Goal: Information Seeking & Learning: Learn about a topic

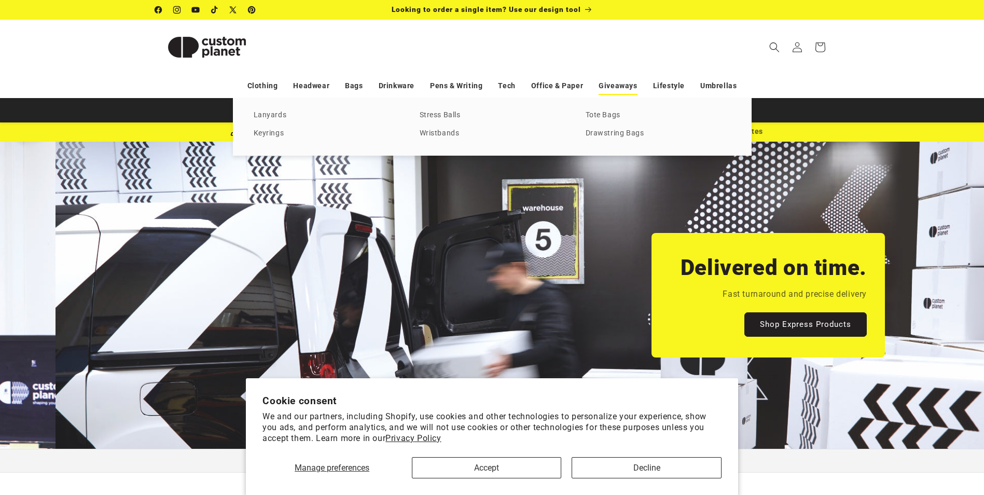
scroll to position [0, 984]
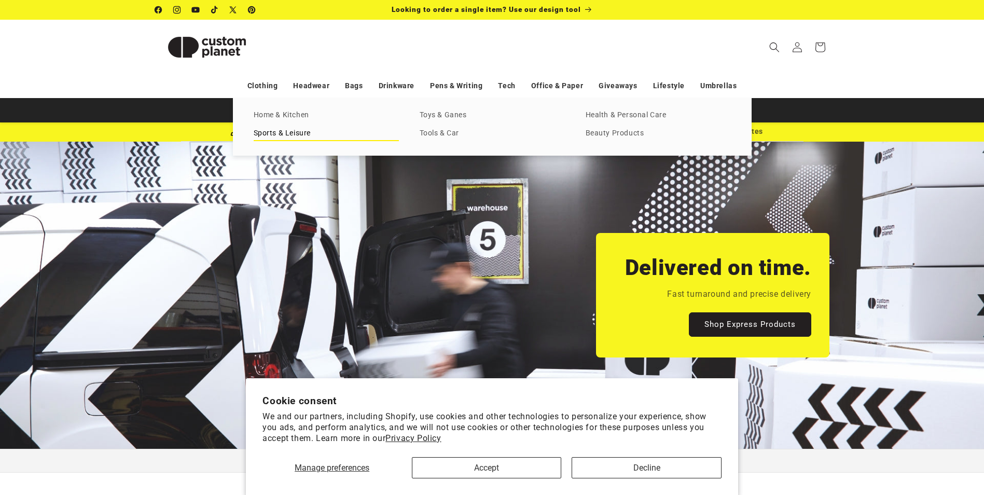
click at [289, 131] on link "Sports & Leisure" at bounding box center [326, 134] width 145 height 14
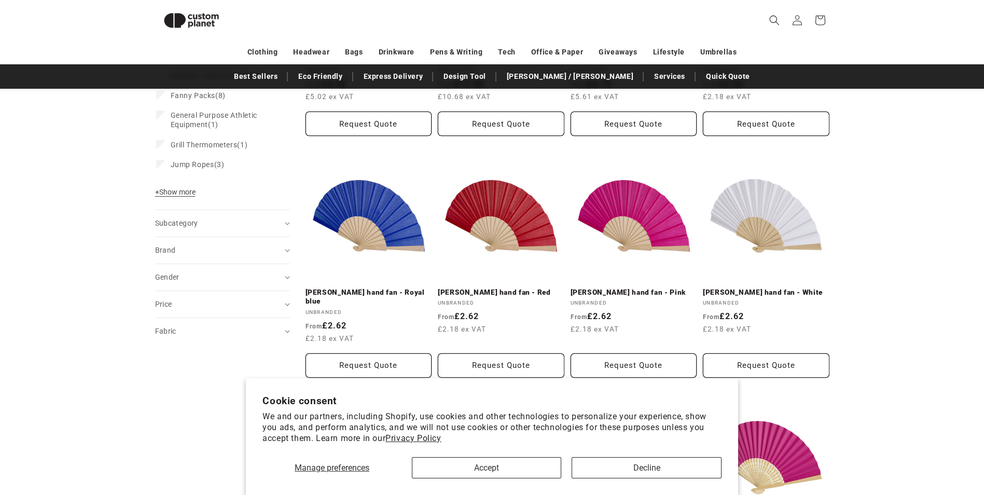
scroll to position [297, 0]
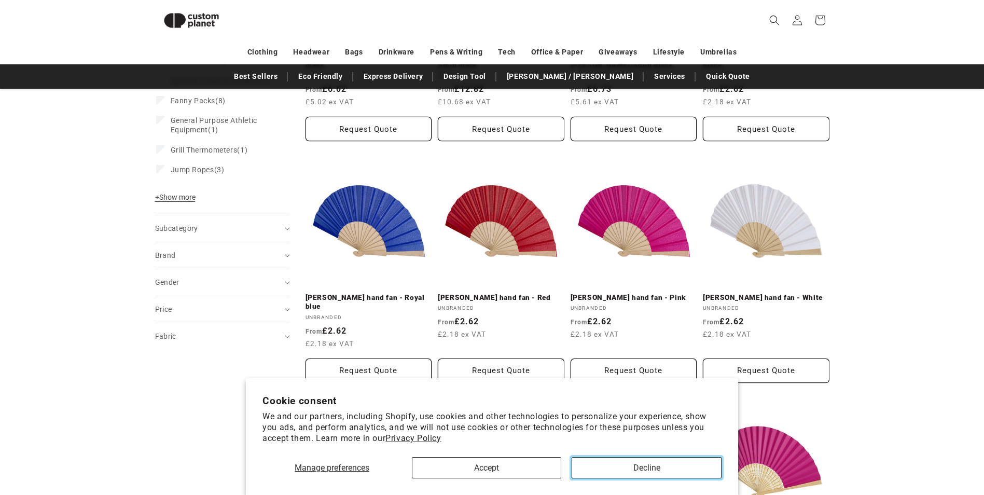
click at [626, 466] on button "Decline" at bounding box center [646, 467] width 149 height 21
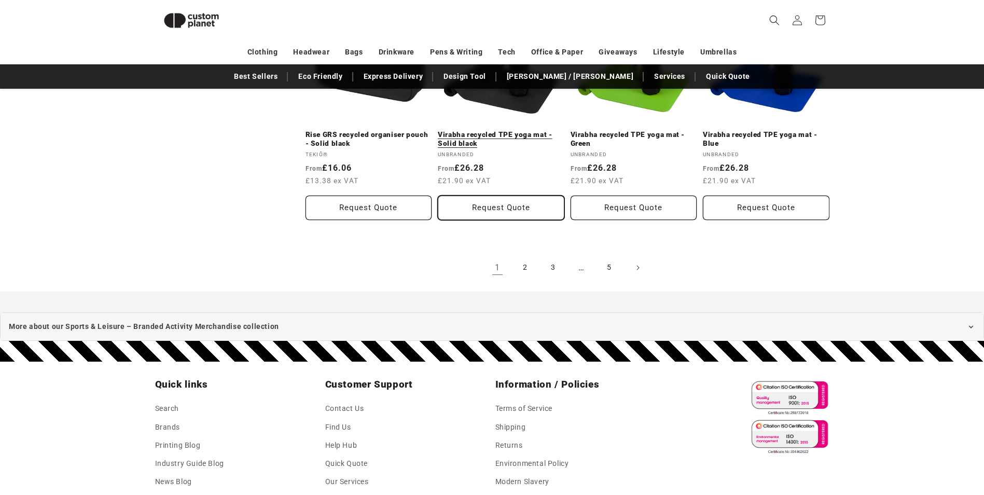
scroll to position [1075, 0]
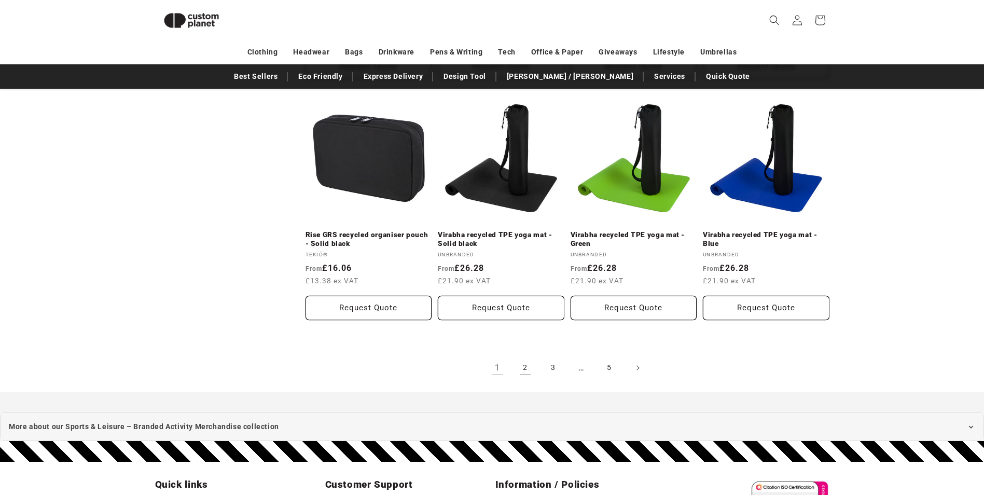
click at [529, 356] on link "2" at bounding box center [525, 367] width 23 height 23
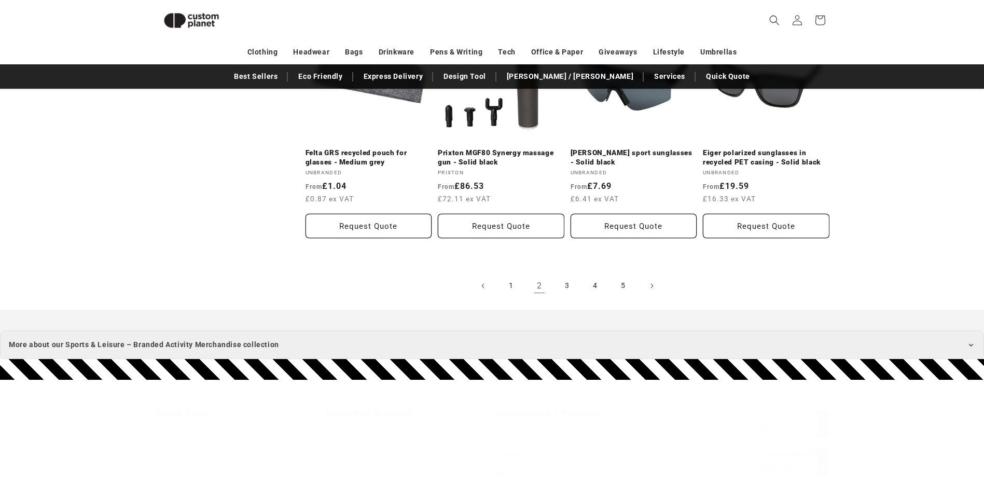
scroll to position [1179, 0]
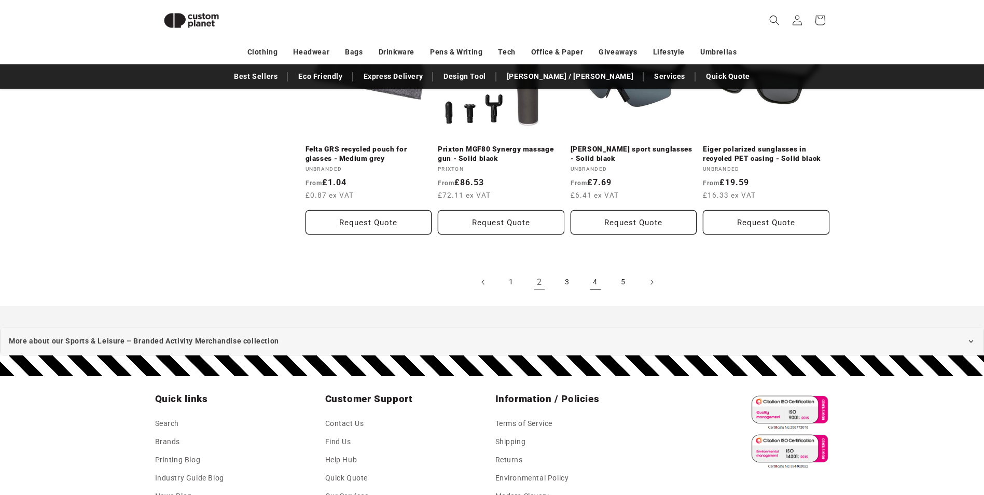
click at [595, 271] on link "4" at bounding box center [595, 282] width 23 height 23
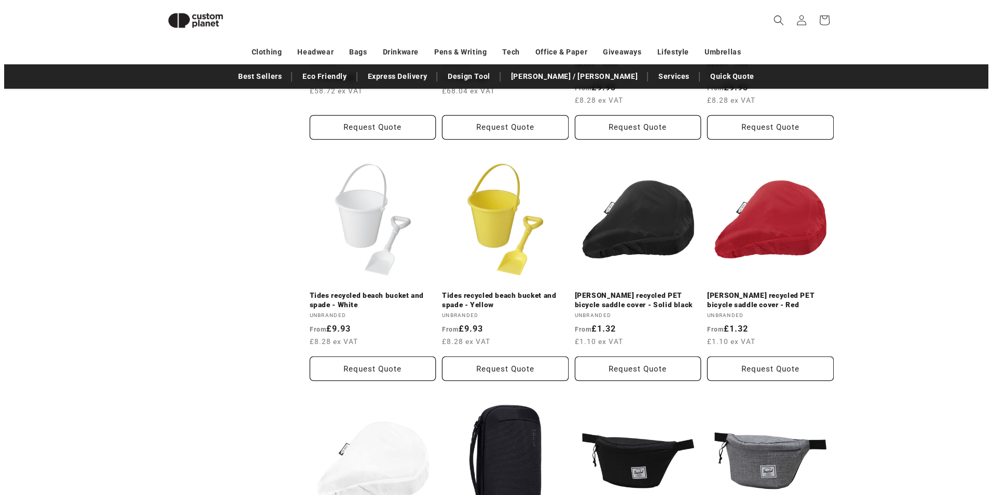
scroll to position [712, 0]
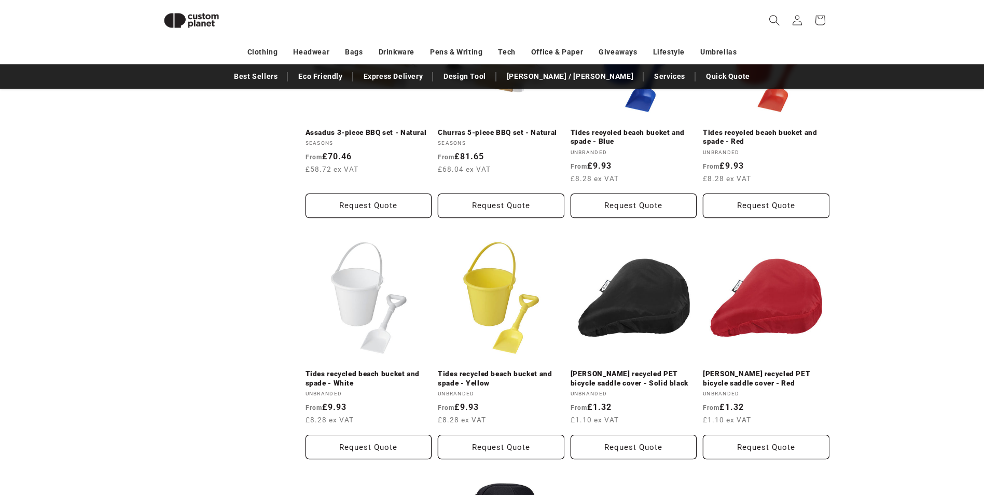
click at [782, 23] on span "Search" at bounding box center [774, 20] width 23 height 23
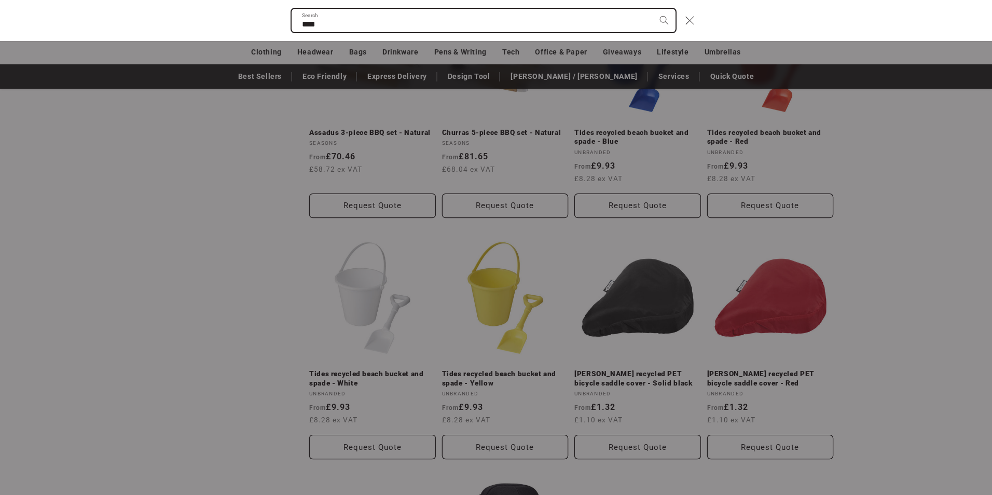
type input "****"
click at [653, 9] on button "Search" at bounding box center [664, 20] width 23 height 23
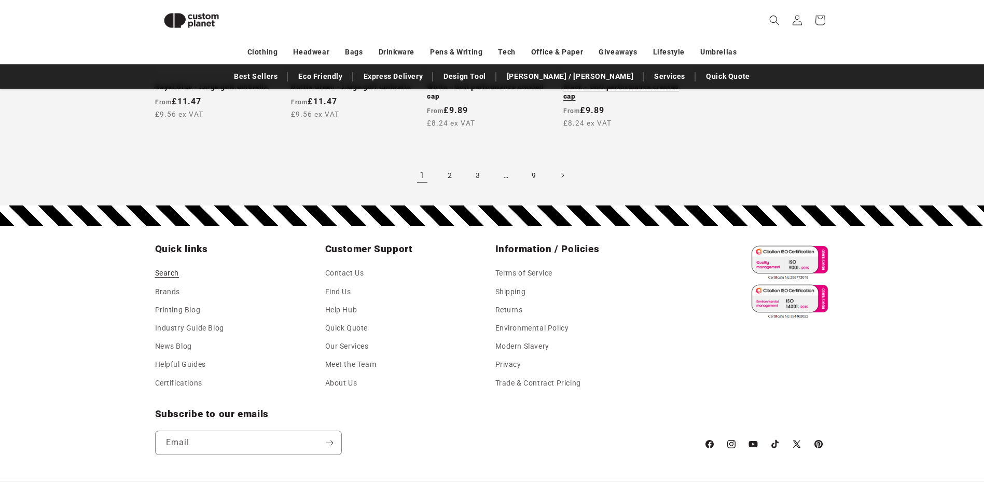
scroll to position [843, 0]
